Goal: Task Accomplishment & Management: Manage account settings

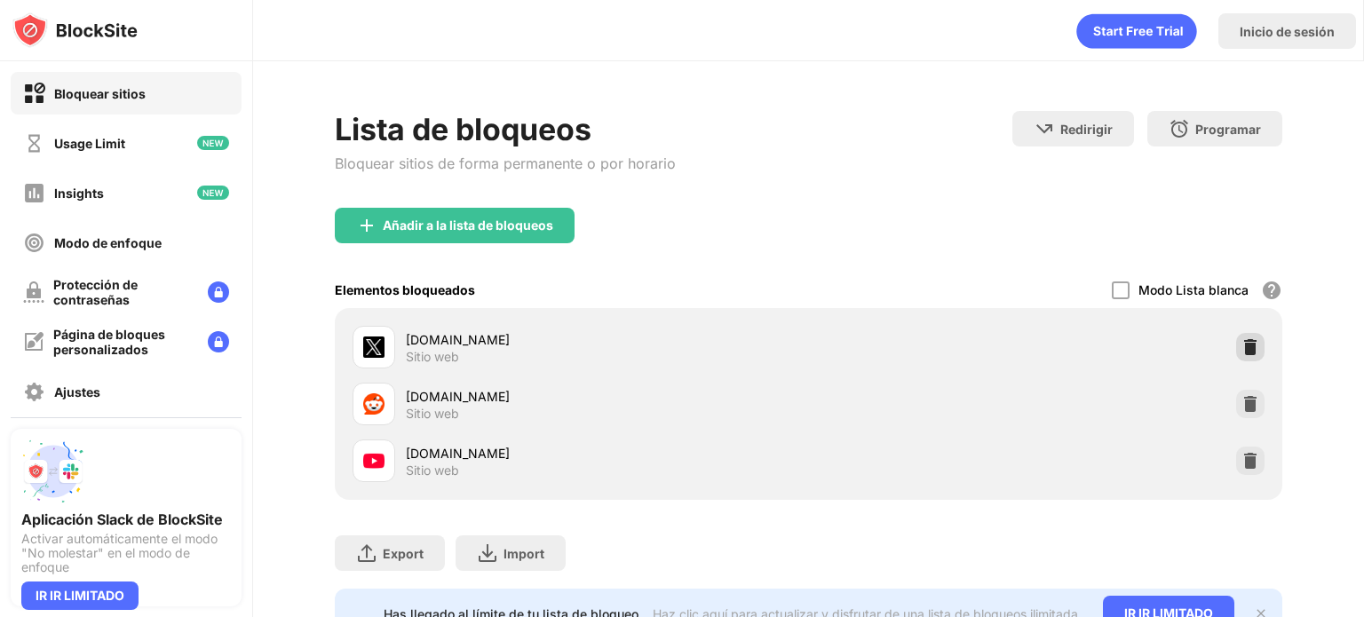
click at [1241, 344] on img at bounding box center [1250, 347] width 18 height 18
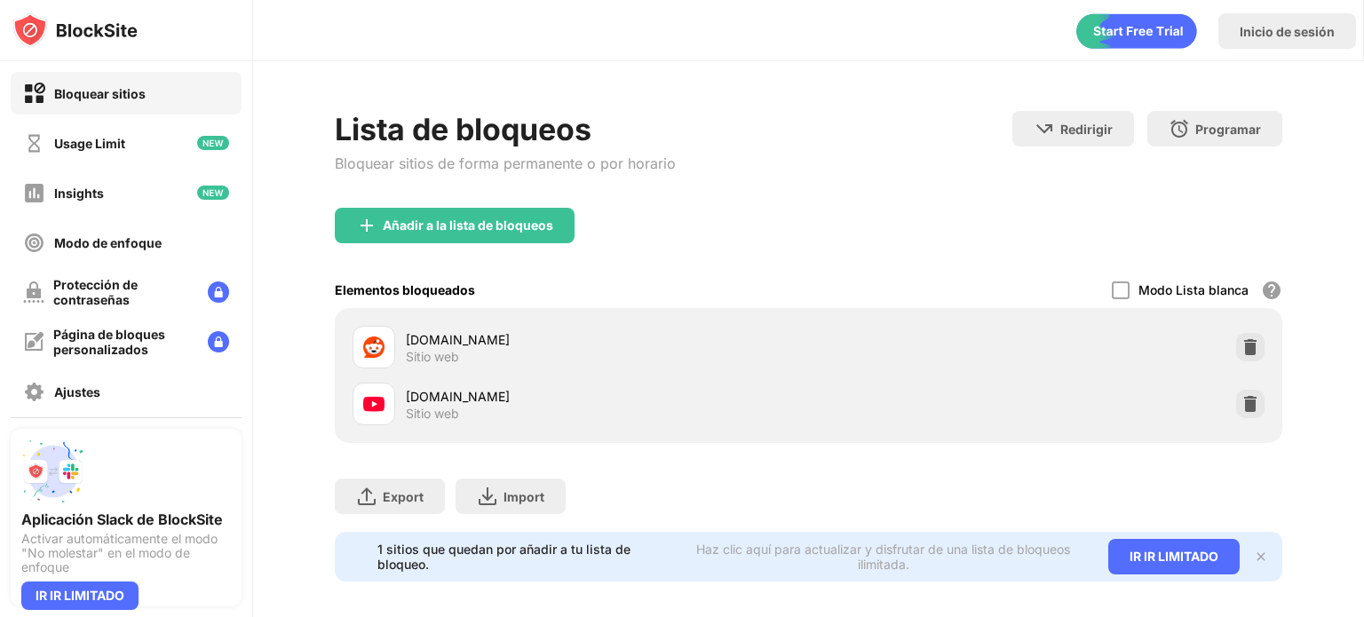
click at [394, 218] on div "Añadir a la lista de bloqueos" at bounding box center [468, 225] width 170 height 14
click at [403, 214] on body "Bloquear sitios Usage Limit Insights Modo de enfoque Protección de contraseñas …" at bounding box center [682, 308] width 1364 height 617
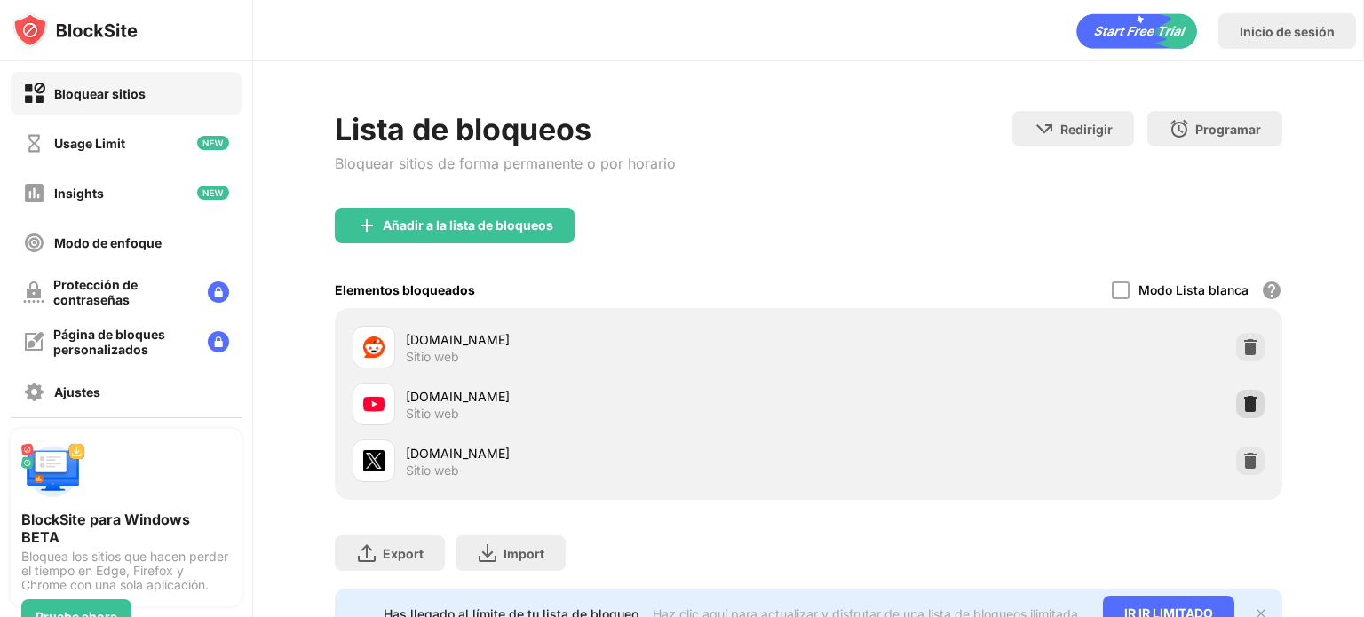
click at [1236, 398] on div at bounding box center [1250, 404] width 28 height 28
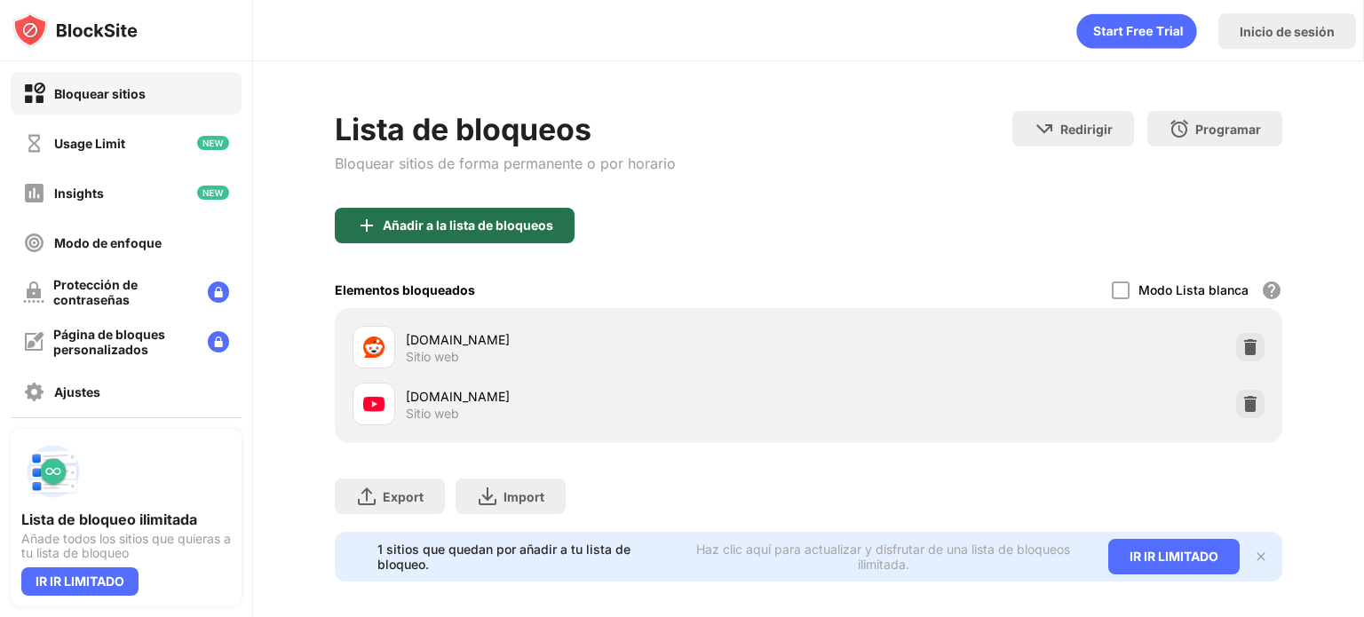
click at [412, 219] on div "Añadir a la lista de bloqueos" at bounding box center [468, 225] width 170 height 14
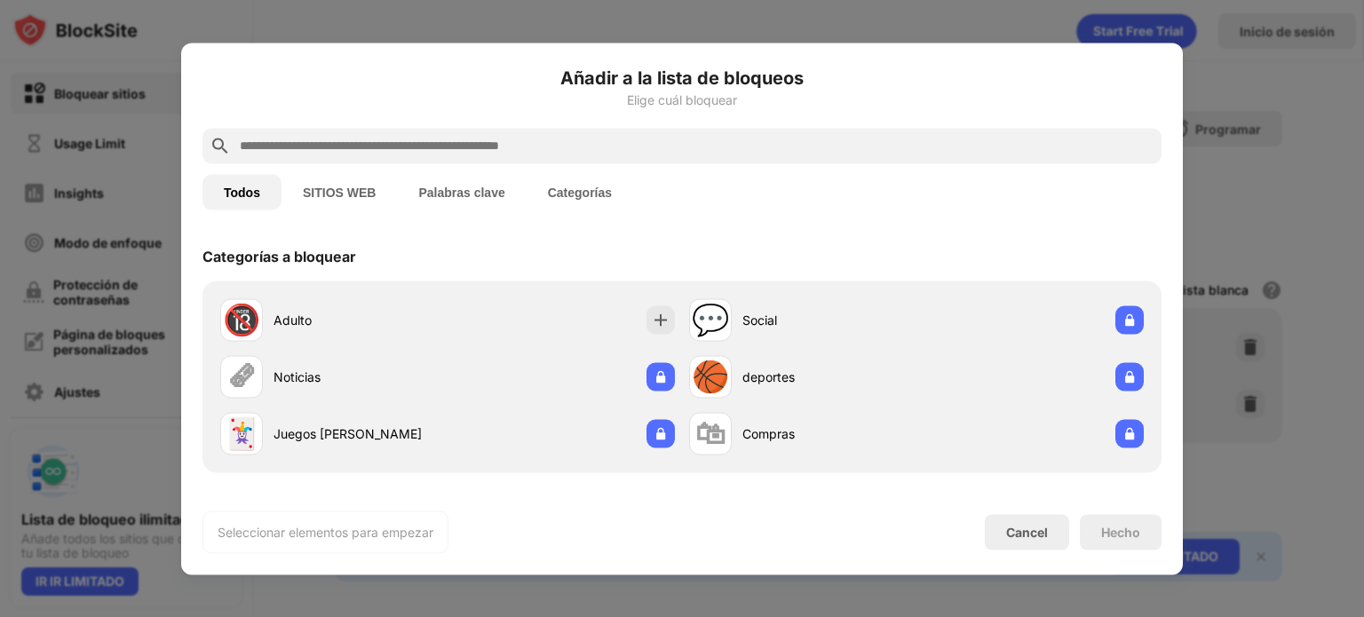
click at [421, 135] on input "text" at bounding box center [696, 145] width 916 height 21
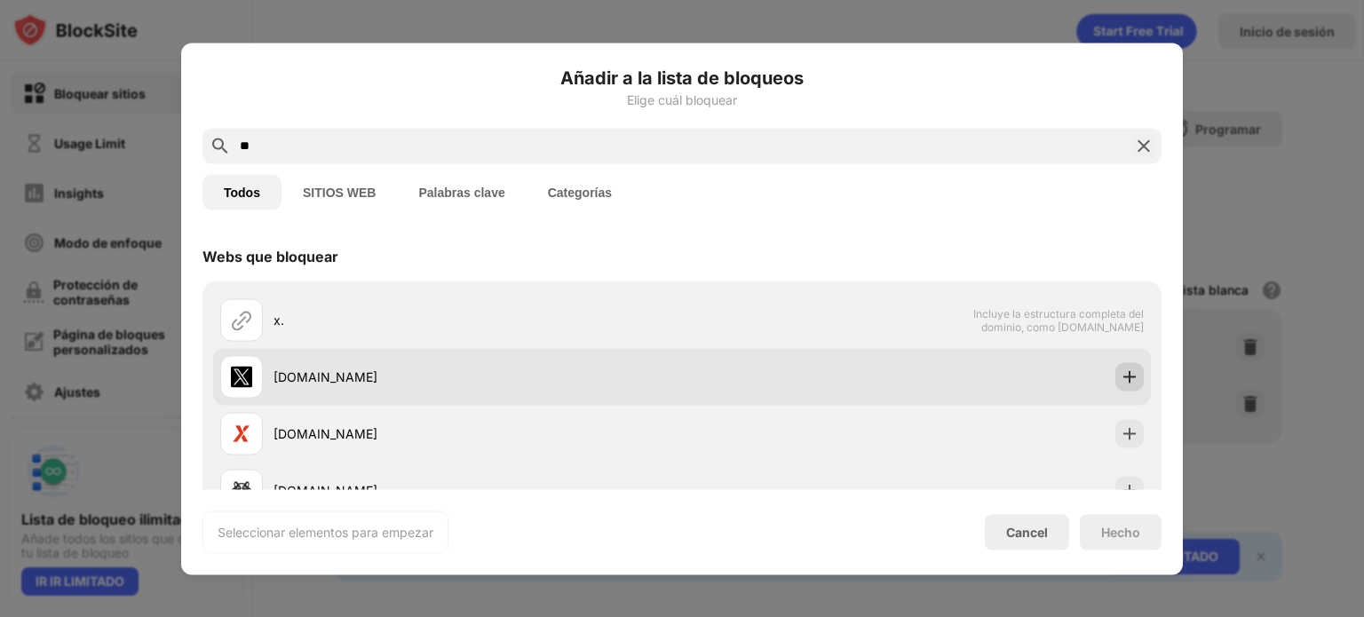
type input "**"
click at [1129, 379] on div at bounding box center [1129, 376] width 28 height 28
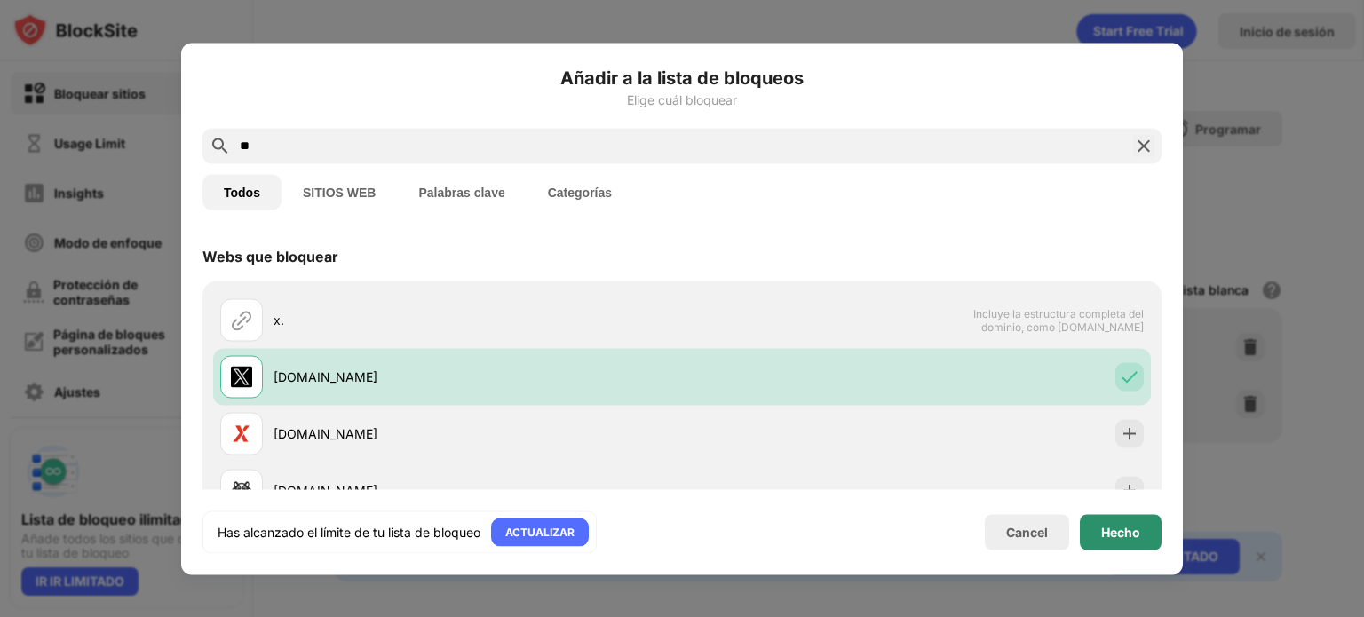
click at [1111, 531] on div "Hecho" at bounding box center [1120, 532] width 39 height 14
